Goal: Contribute content

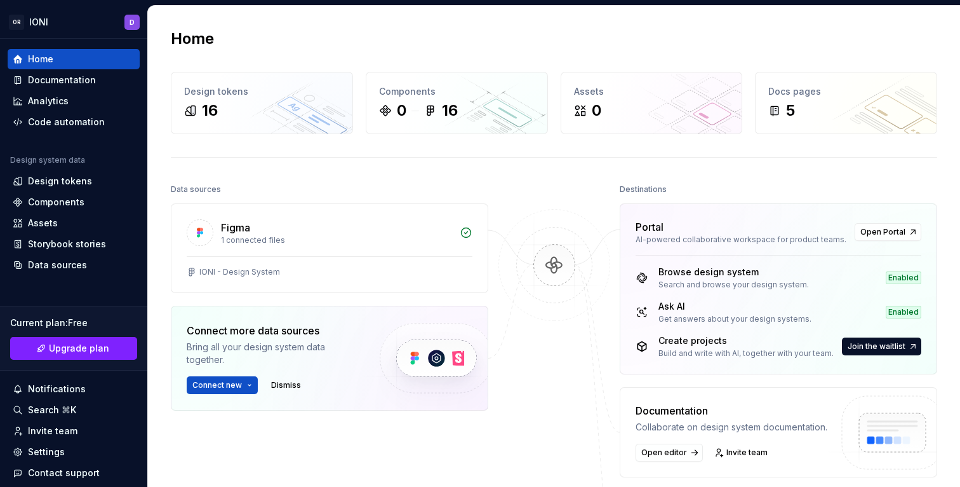
click at [542, 203] on div at bounding box center [554, 395] width 127 height 430
click at [555, 379] on div at bounding box center [554, 395] width 127 height 430
click at [539, 375] on div at bounding box center [554, 395] width 127 height 430
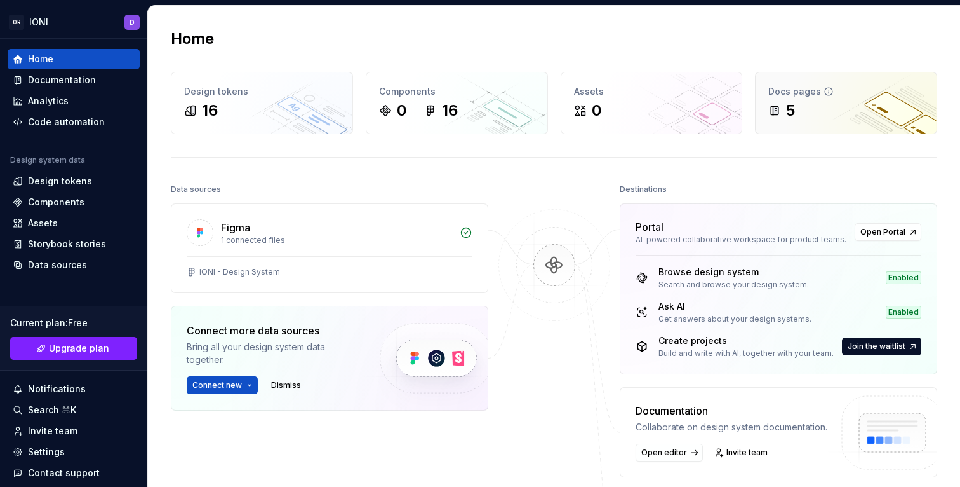
click at [811, 115] on div "5" at bounding box center [847, 110] width 156 height 20
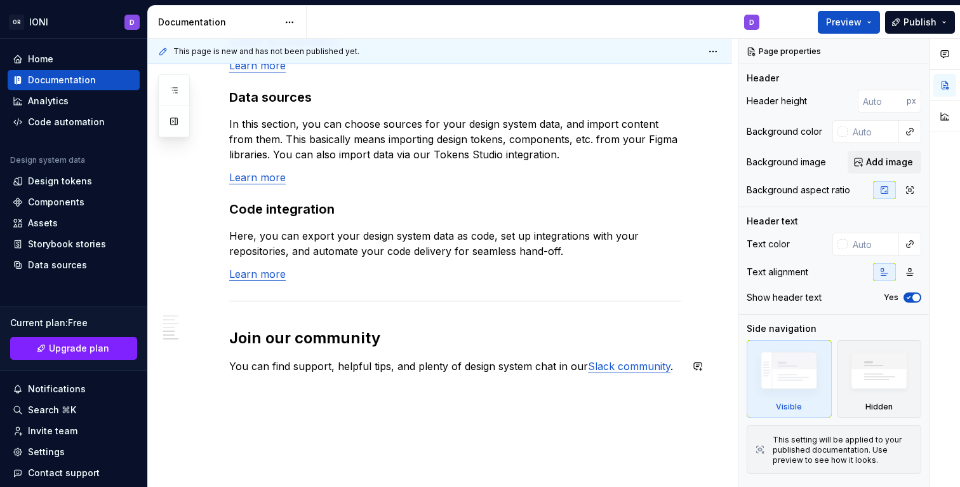
scroll to position [1106, 0]
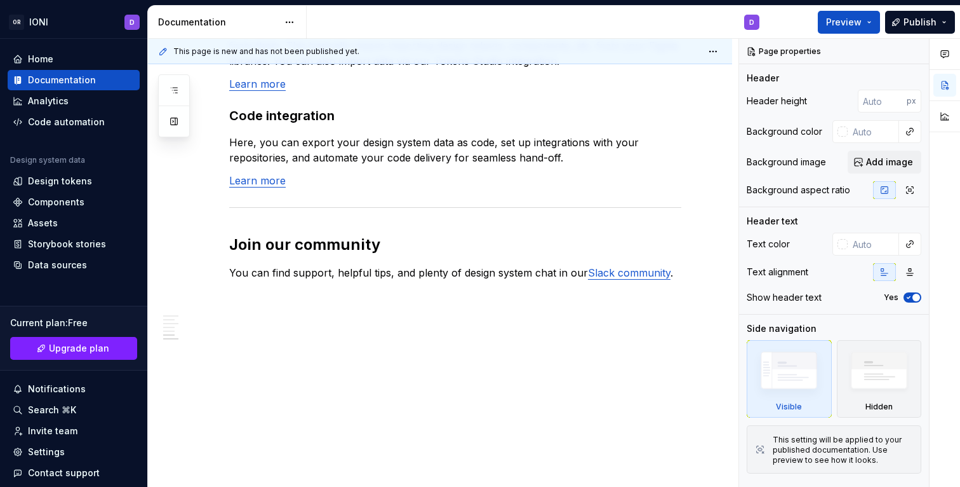
type textarea "*"
click at [44, 60] on div "Home" at bounding box center [40, 59] width 25 height 13
